Goal: Obtain resource: Download file/media

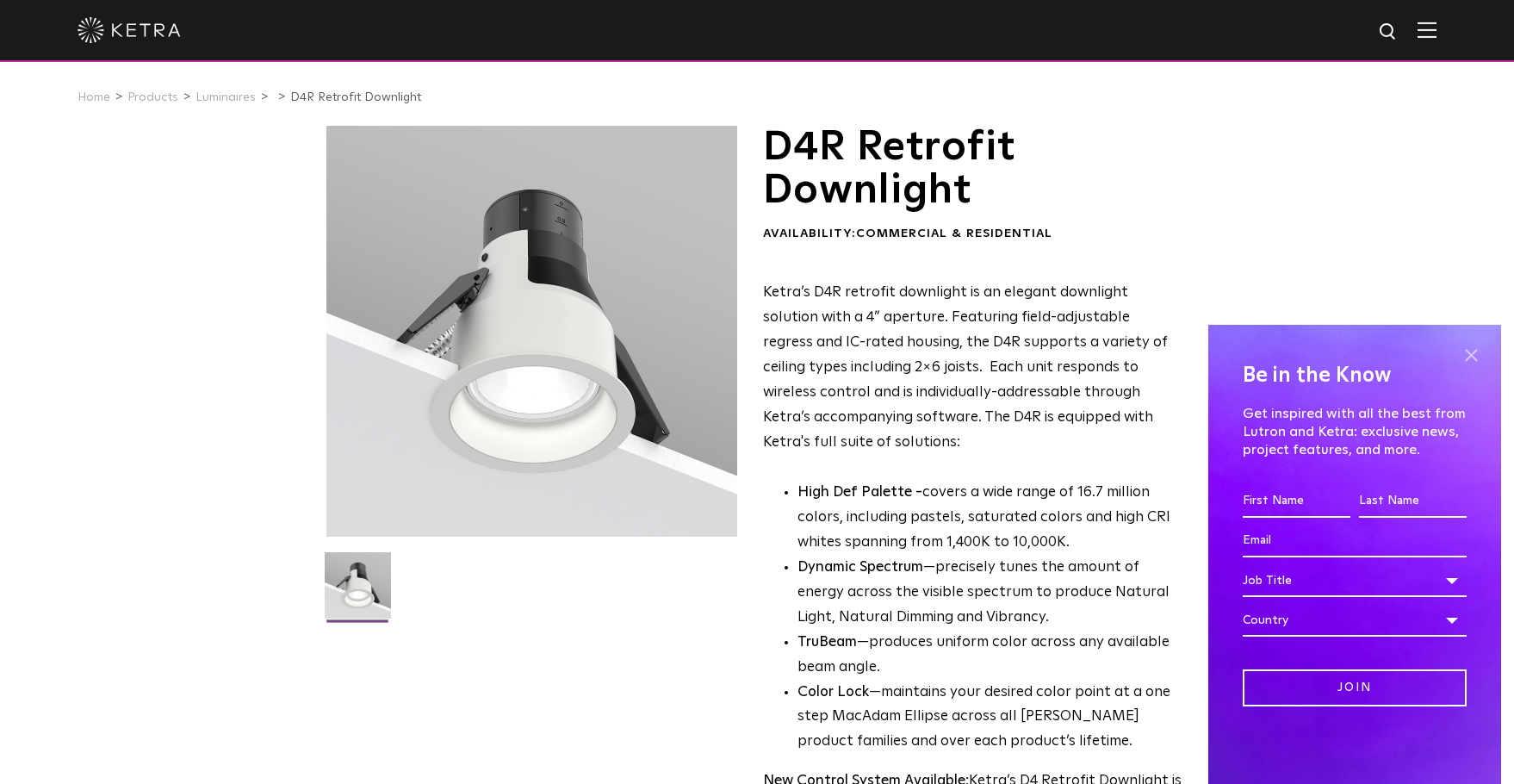
click at [1467, 350] on span at bounding box center [1471, 354] width 26 height 26
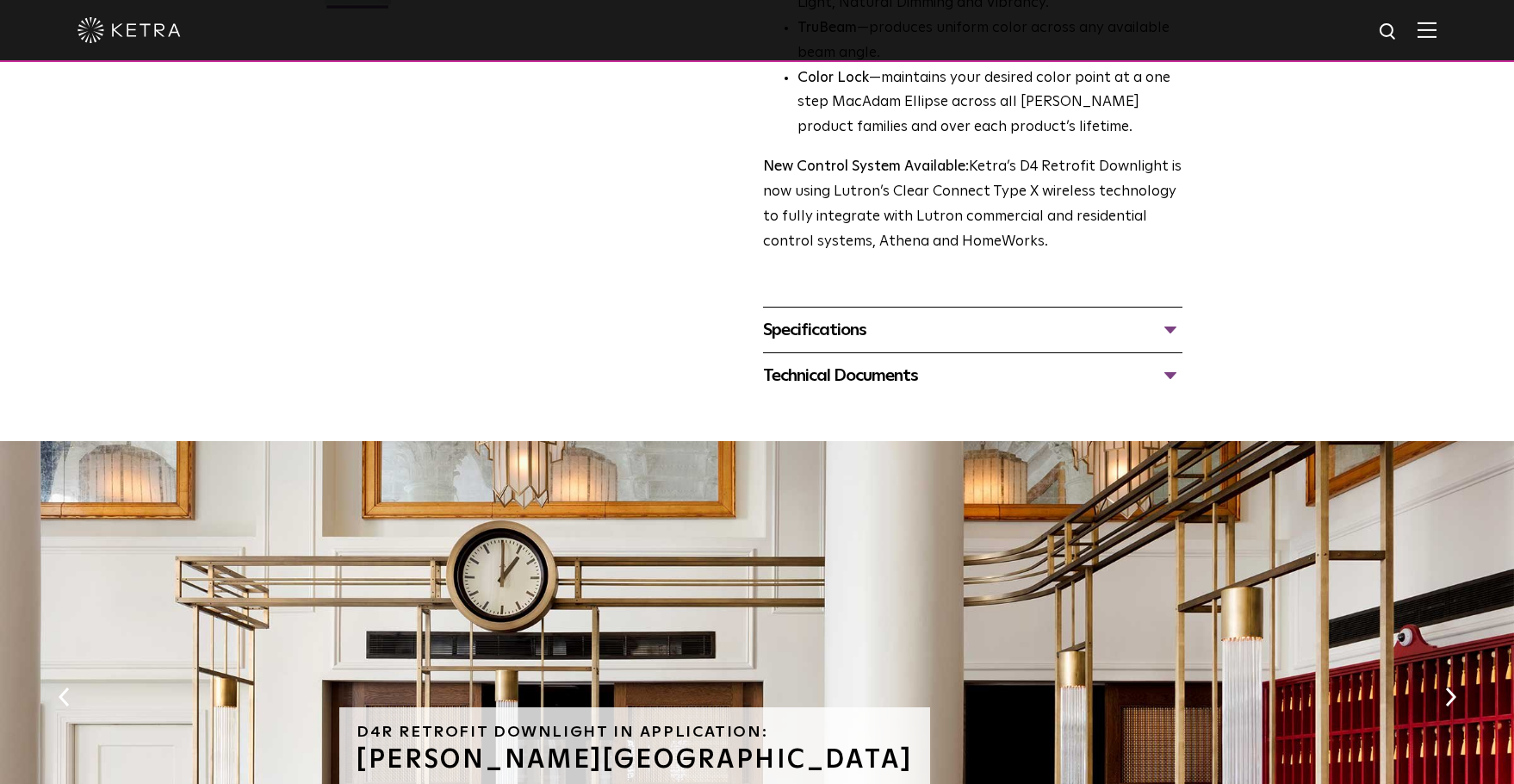
scroll to position [431, 0]
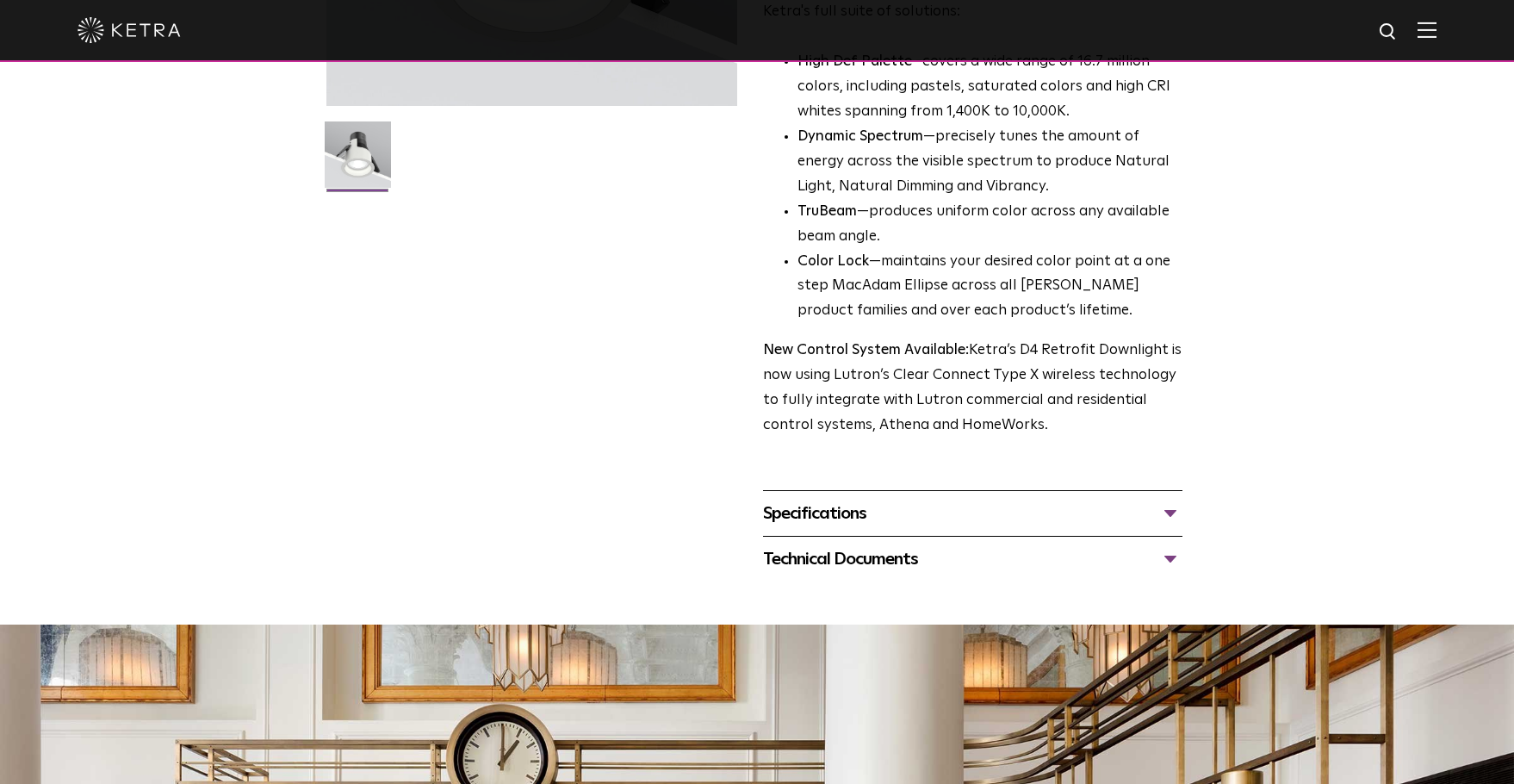
click at [1167, 508] on div "Specifications" at bounding box center [972, 513] width 419 height 28
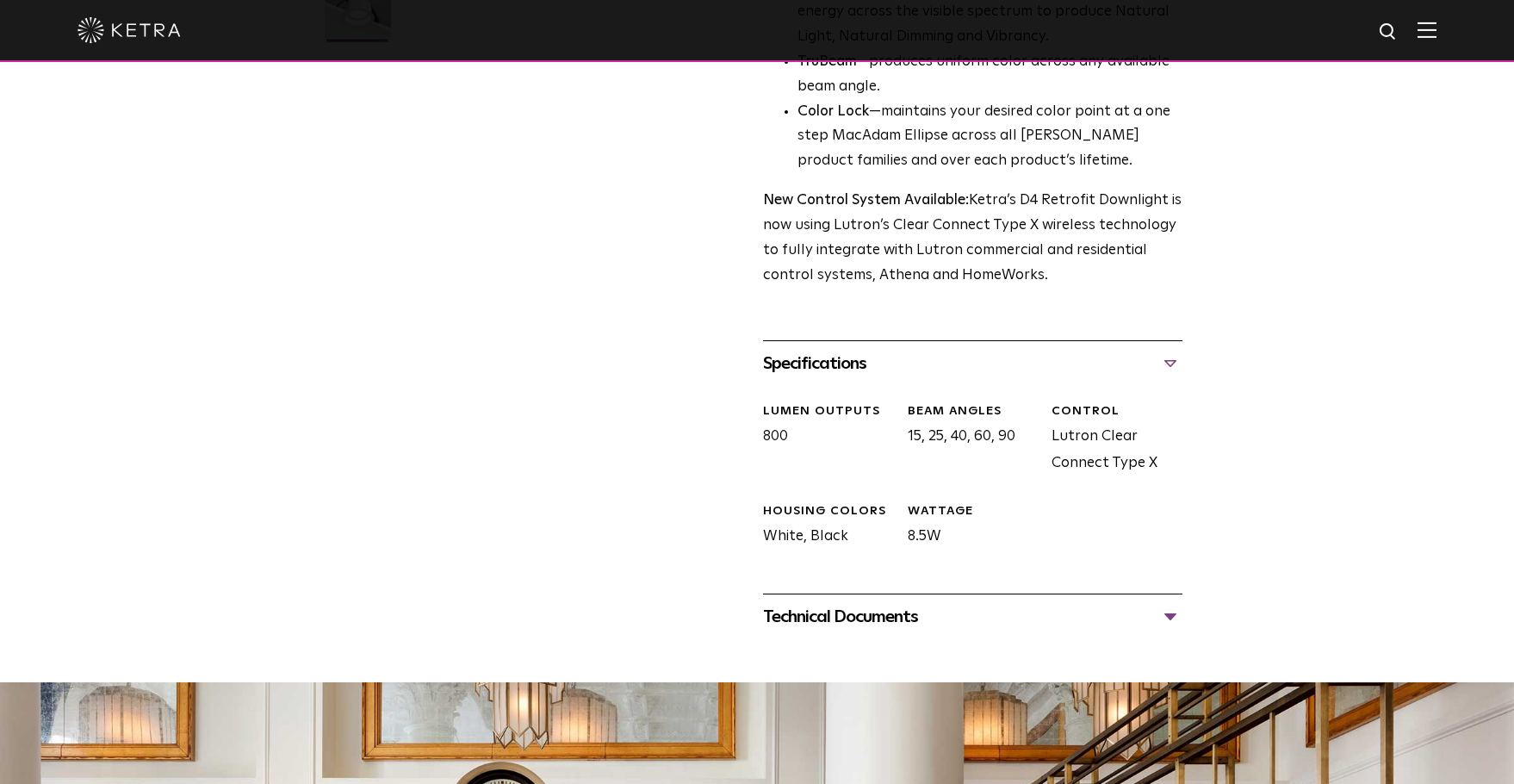
scroll to position [602, 0]
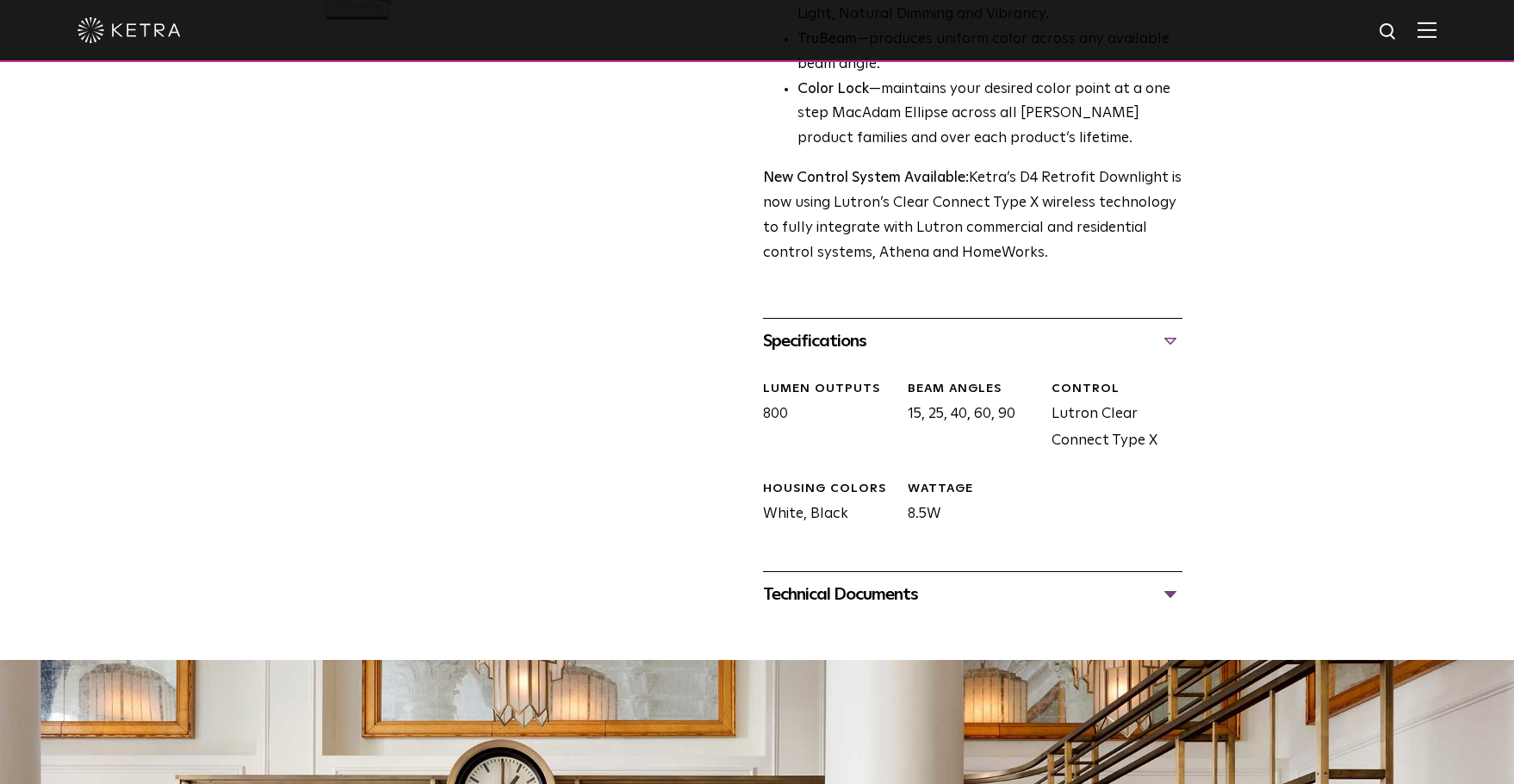
click at [1171, 594] on div "Technical Documents" at bounding box center [972, 594] width 419 height 28
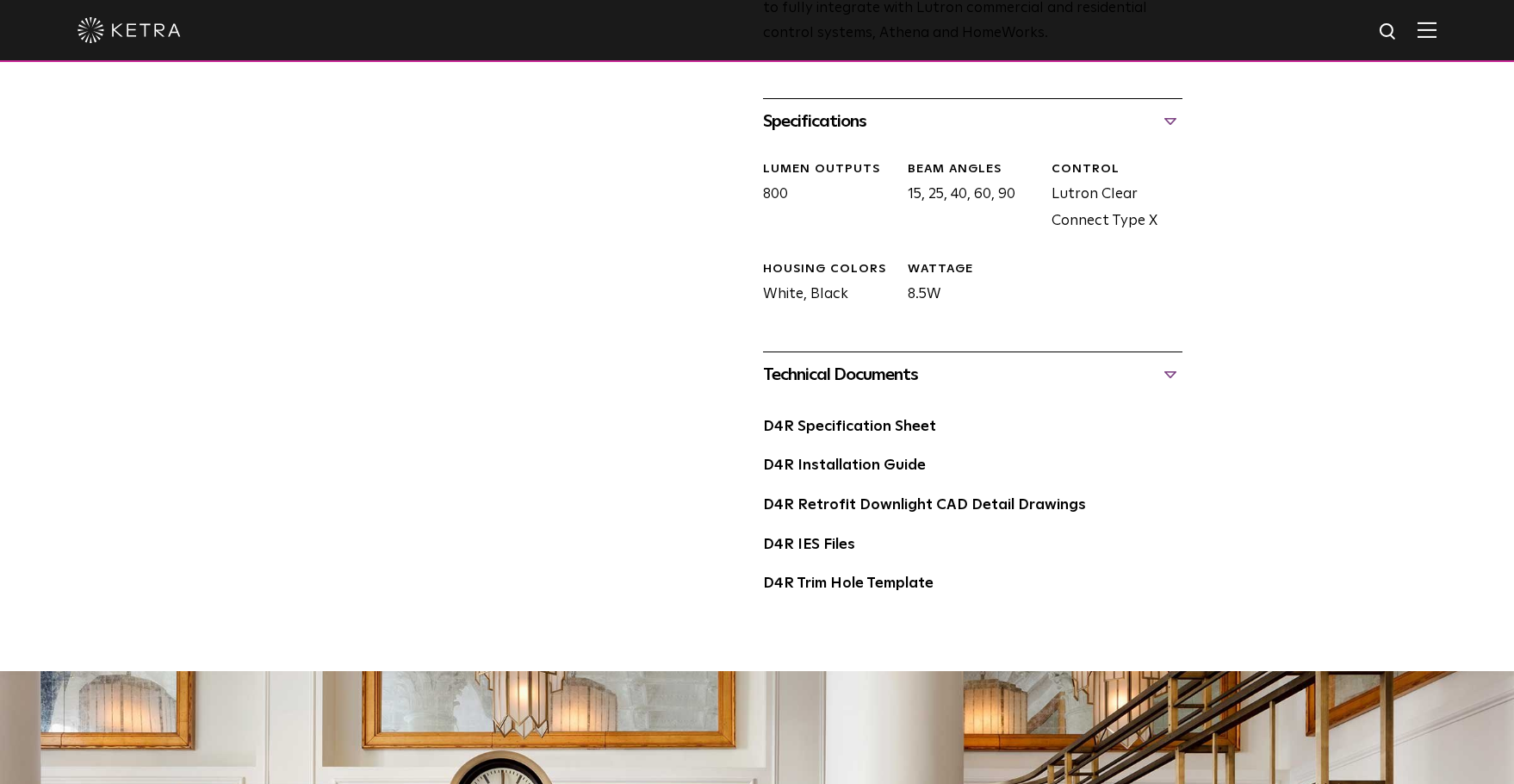
scroll to position [861, 0]
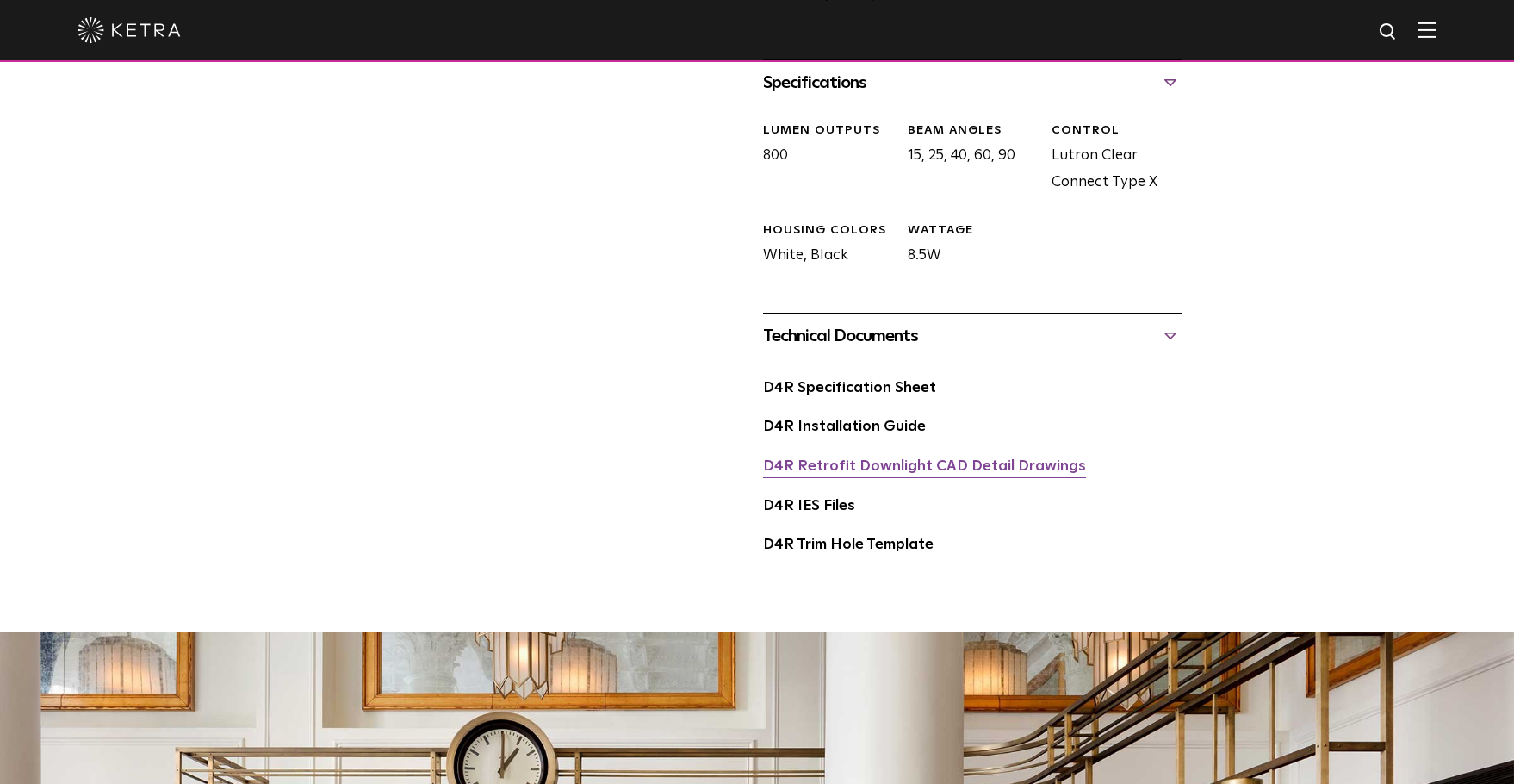
click at [888, 473] on link "D4R Retrofit Downlight CAD Detail Drawings" at bounding box center [924, 465] width 322 height 14
click at [905, 386] on link "D4R Specification Sheet" at bounding box center [849, 387] width 173 height 14
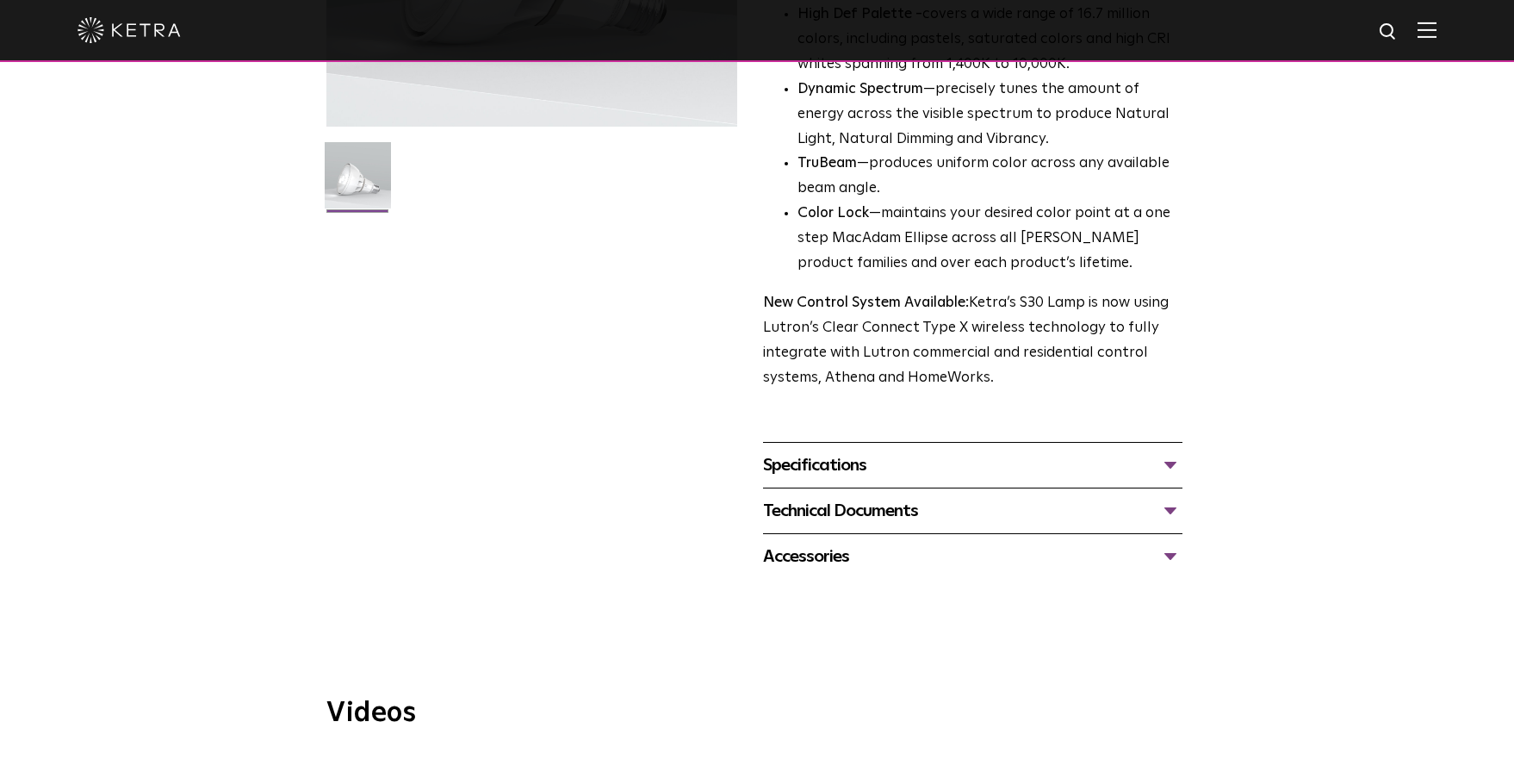
scroll to position [517, 0]
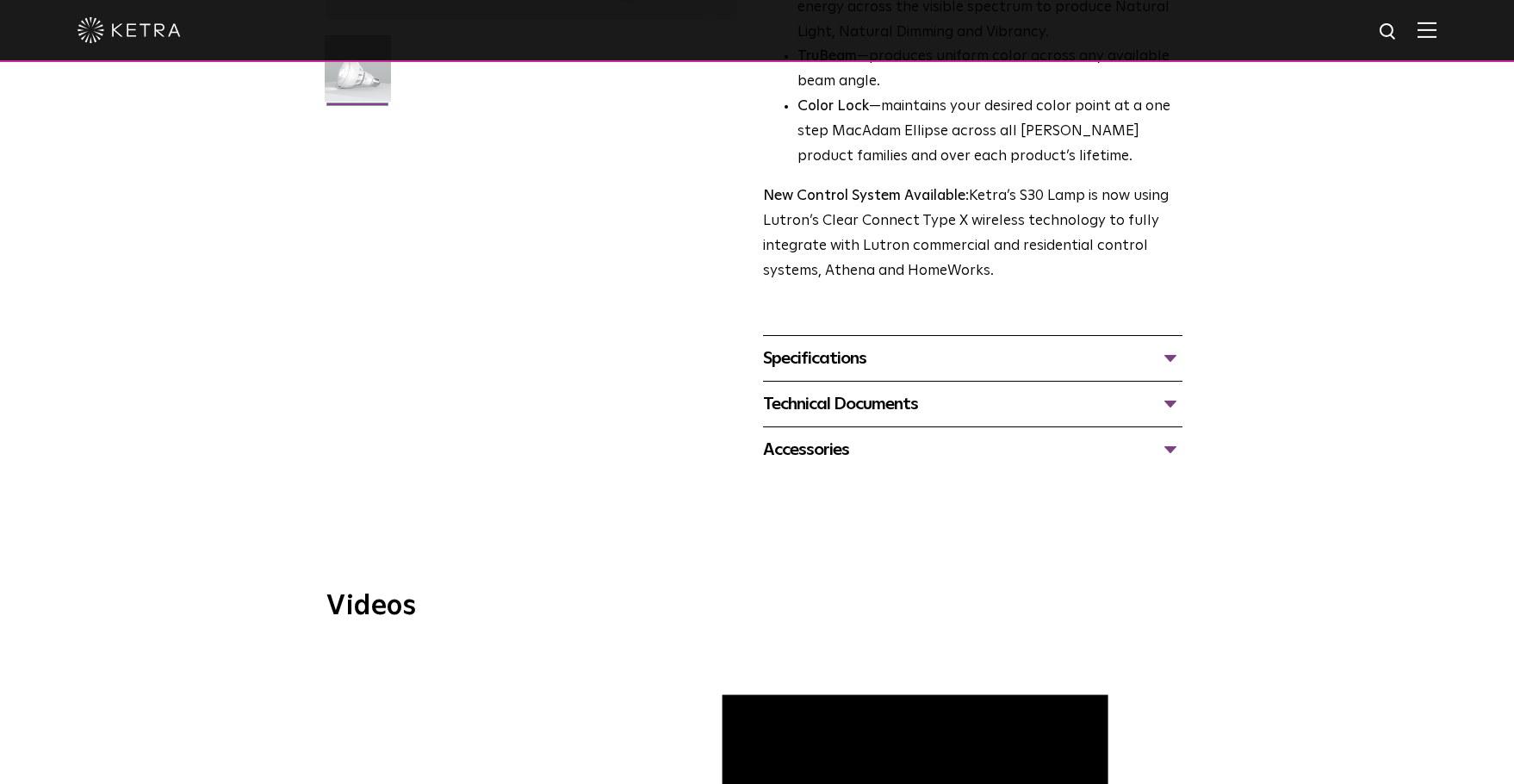
click at [1168, 403] on div "Technical Documents" at bounding box center [972, 404] width 419 height 28
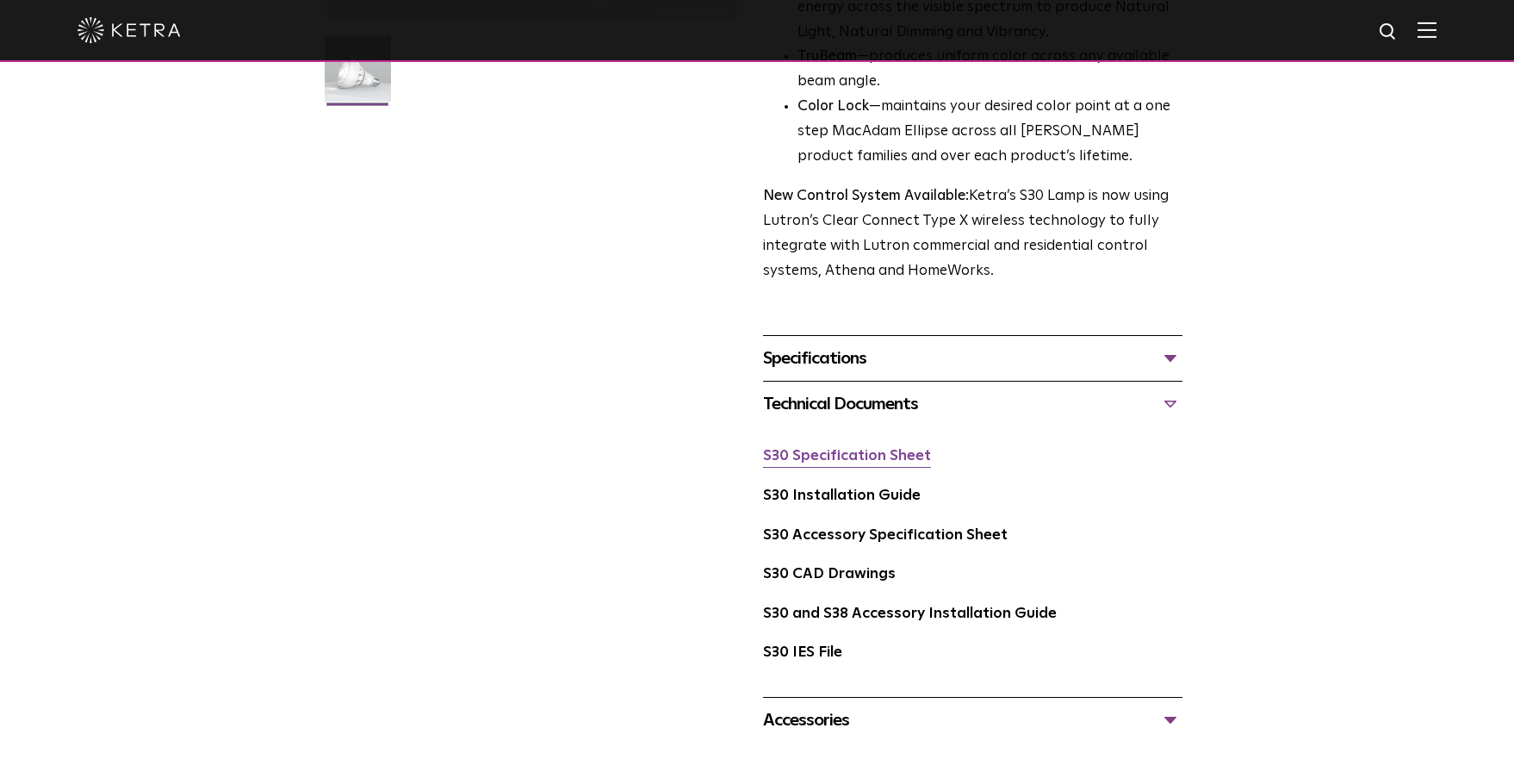
click at [911, 452] on link "S30 Specification Sheet" at bounding box center [847, 456] width 168 height 14
